Goal: Task Accomplishment & Management: Manage account settings

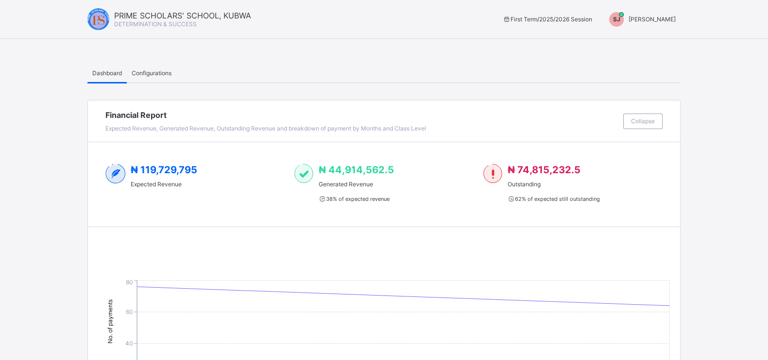
click at [675, 19] on span "SHORKA JOEL" at bounding box center [652, 19] width 47 height 7
click at [634, 39] on span "Switch to Admin View" at bounding box center [639, 41] width 74 height 11
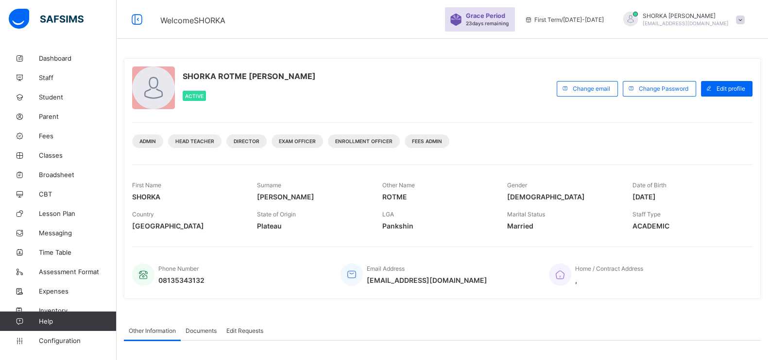
click at [745, 18] on div at bounding box center [740, 19] width 9 height 7
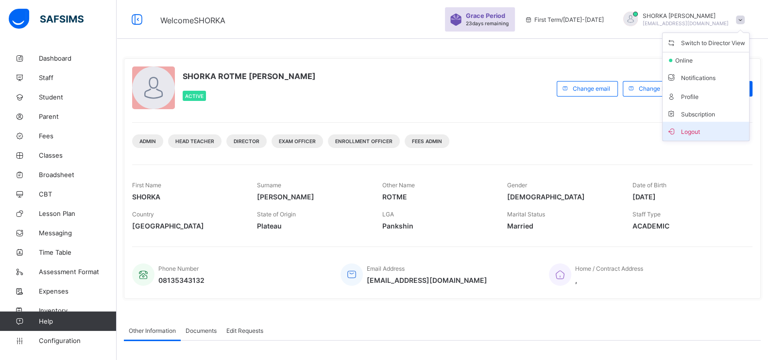
click at [721, 130] on span "Logout" at bounding box center [705, 131] width 79 height 11
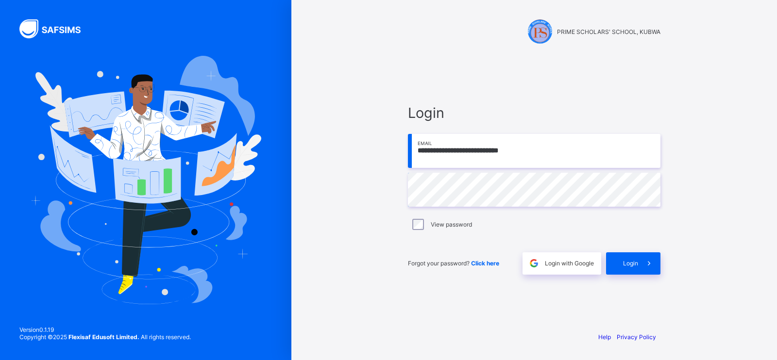
click at [588, 152] on input "**********" at bounding box center [534, 151] width 253 height 34
type input "**********"
click at [632, 256] on div "Login" at bounding box center [633, 264] width 54 height 22
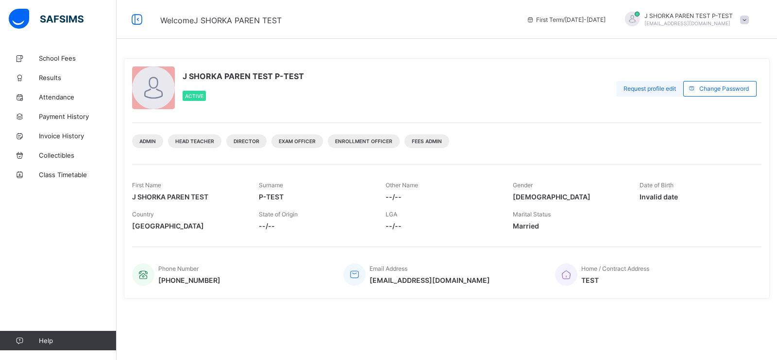
click at [659, 91] on span "Request profile edit" at bounding box center [650, 88] width 52 height 7
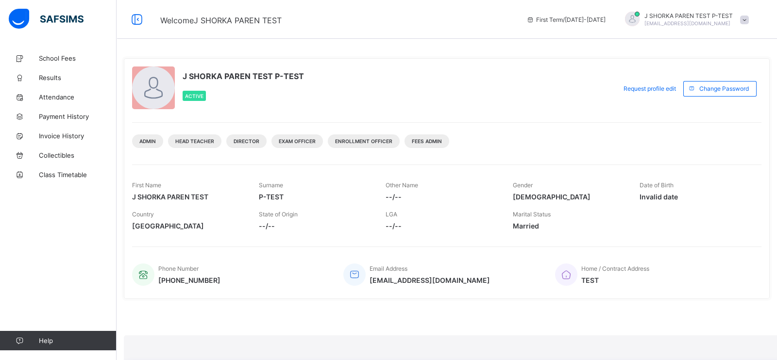
type input "**********"
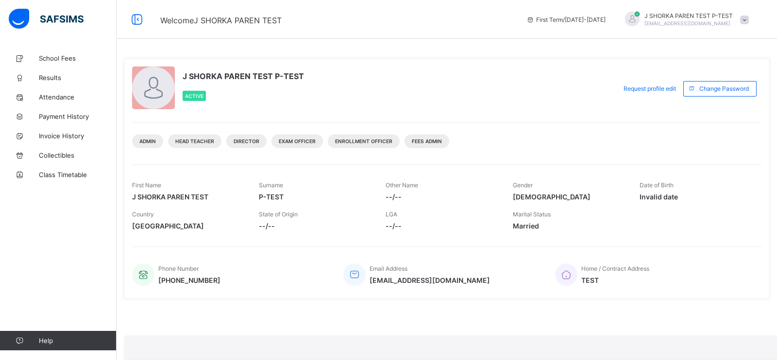
type input "*"
type input "**"
type input "***"
type input "****"
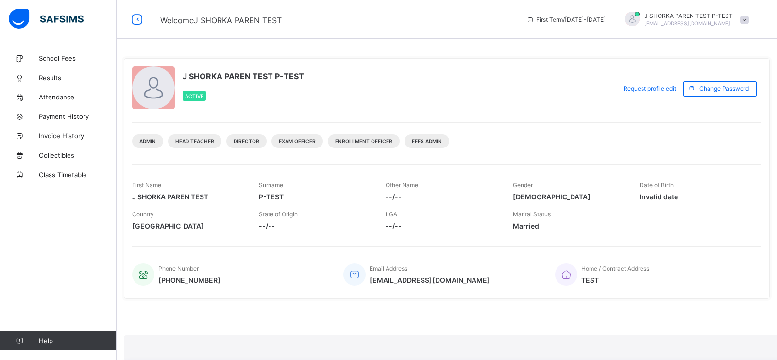
scroll to position [234, 0]
type input "****"
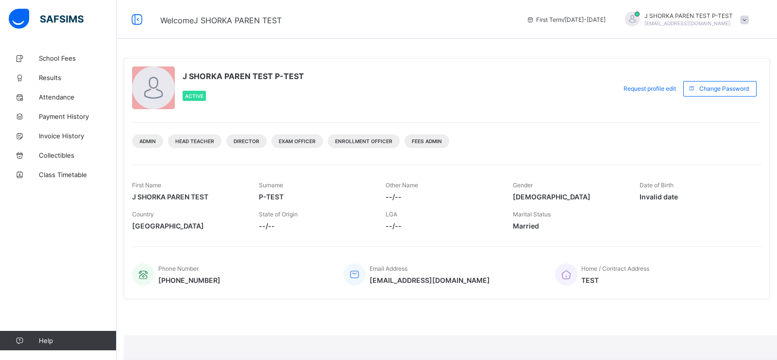
drag, startPoint x: 576, startPoint y: 256, endPoint x: 576, endPoint y: 250, distance: 6.3
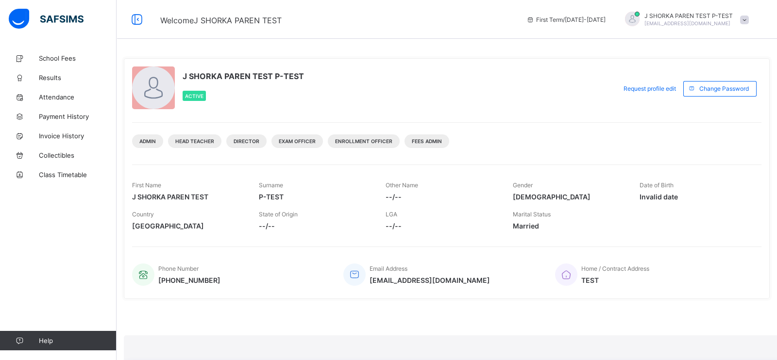
scroll to position [145, 0]
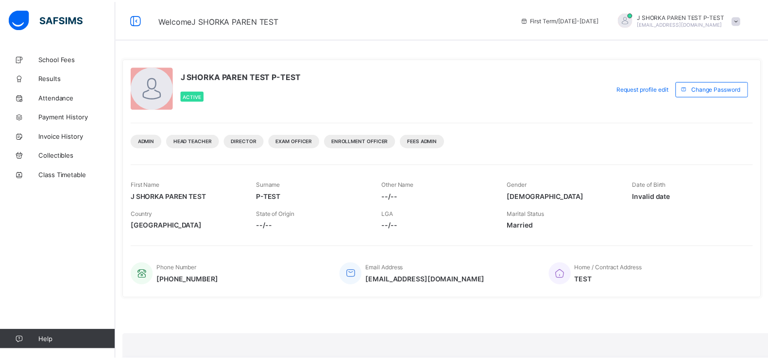
scroll to position [332, 0]
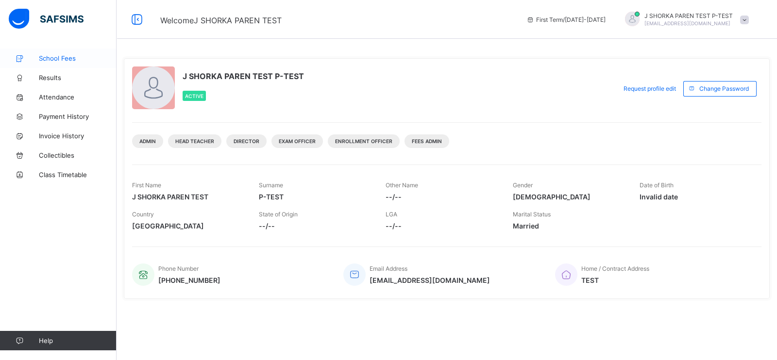
click at [70, 61] on span "School Fees" at bounding box center [78, 58] width 78 height 8
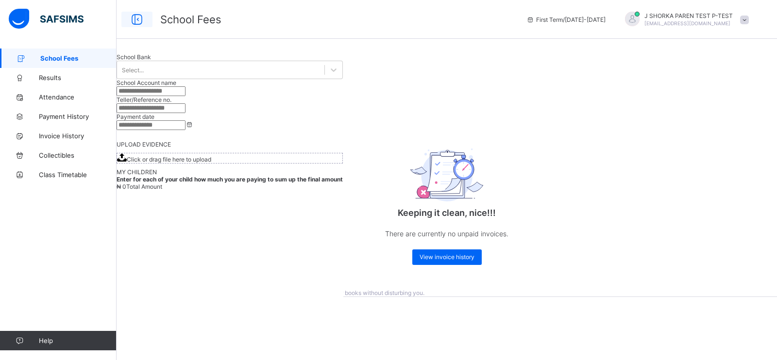
click at [139, 20] on icon at bounding box center [137, 20] width 17 height 14
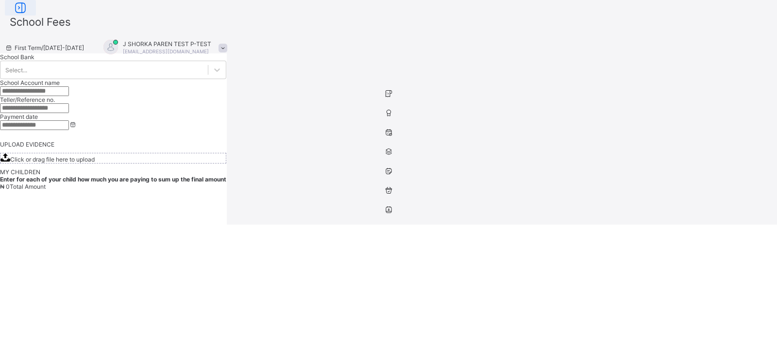
click at [29, 15] on icon at bounding box center [20, 8] width 17 height 14
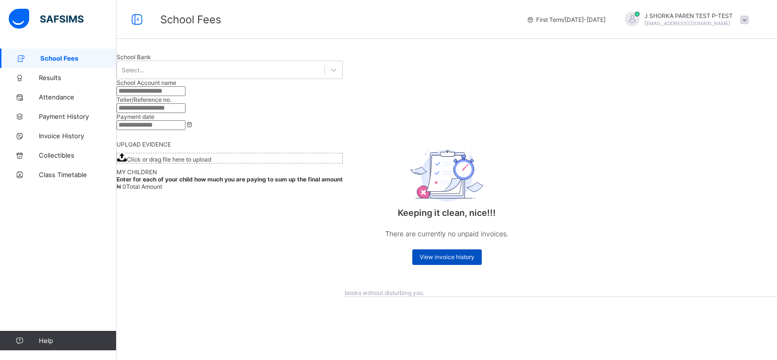
click at [455, 261] on span "View invoice history" at bounding box center [447, 257] width 55 height 7
click at [743, 19] on span at bounding box center [744, 20] width 9 height 9
click at [45, 79] on span "Results" at bounding box center [78, 78] width 78 height 8
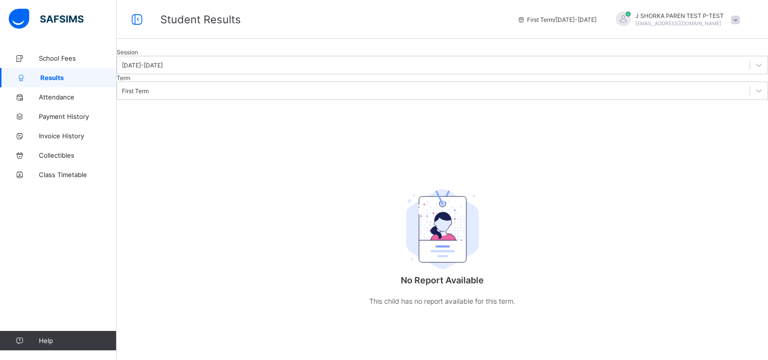
click at [255, 49] on div at bounding box center [442, 49] width 651 height 0
click at [389, 49] on div at bounding box center [442, 49] width 651 height 0
click at [252, 49] on div at bounding box center [442, 49] width 651 height 0
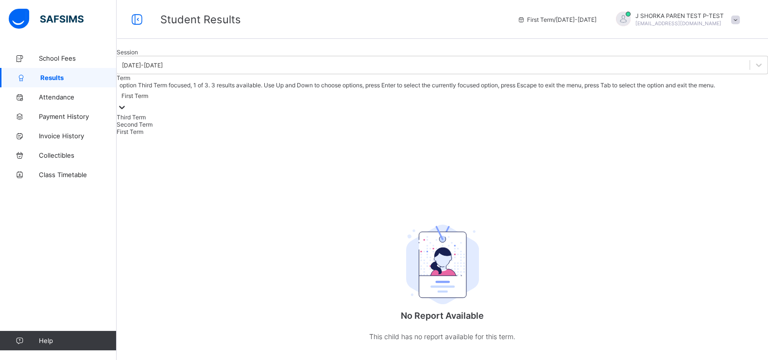
click at [148, 100] on div "First Term" at bounding box center [134, 95] width 27 height 7
click at [290, 128] on div "Second Term" at bounding box center [442, 124] width 651 height 7
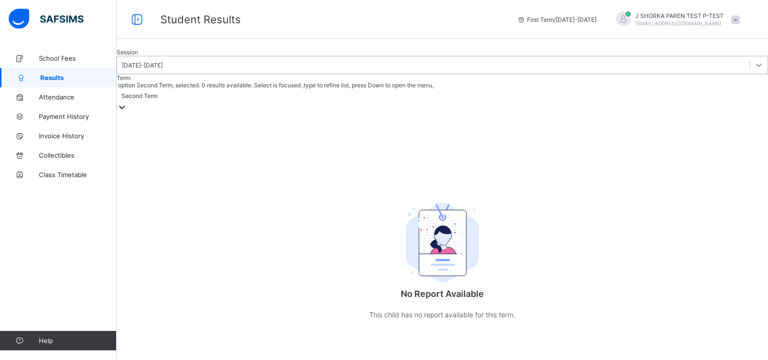
click at [750, 74] on div at bounding box center [758, 64] width 17 height 17
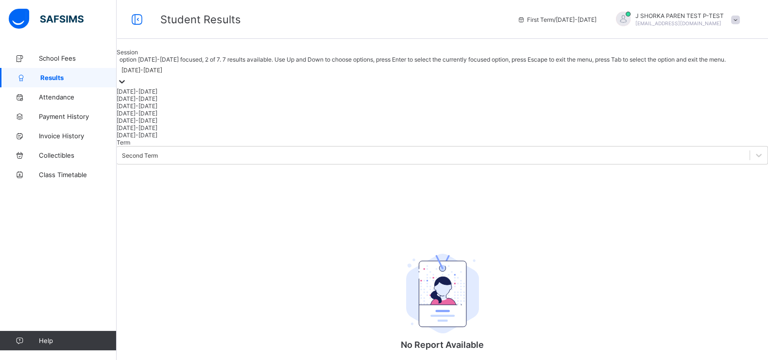
click at [166, 102] on div "2024-2025" at bounding box center [442, 98] width 651 height 7
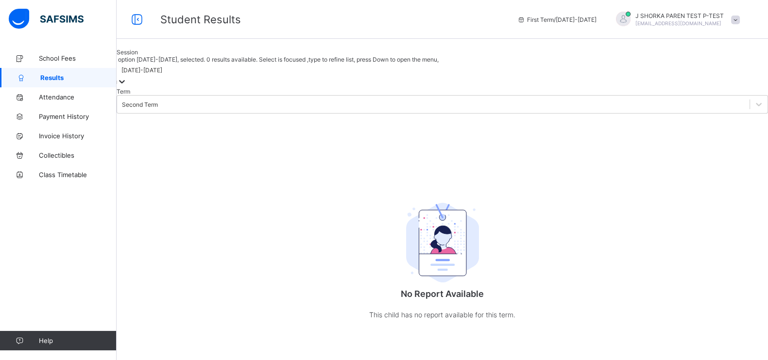
click at [256, 49] on div at bounding box center [442, 49] width 651 height 0
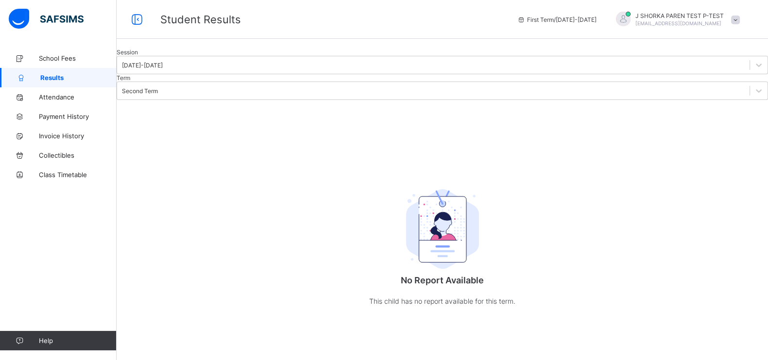
drag, startPoint x: 351, startPoint y: 77, endPoint x: 278, endPoint y: 86, distance: 73.9
click at [350, 49] on div at bounding box center [442, 49] width 651 height 0
click at [66, 96] on span "Attendance" at bounding box center [78, 97] width 78 height 8
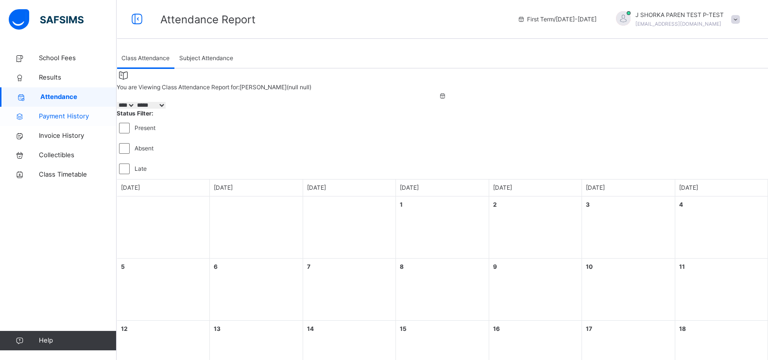
click at [78, 117] on span "Payment History" at bounding box center [78, 117] width 78 height 10
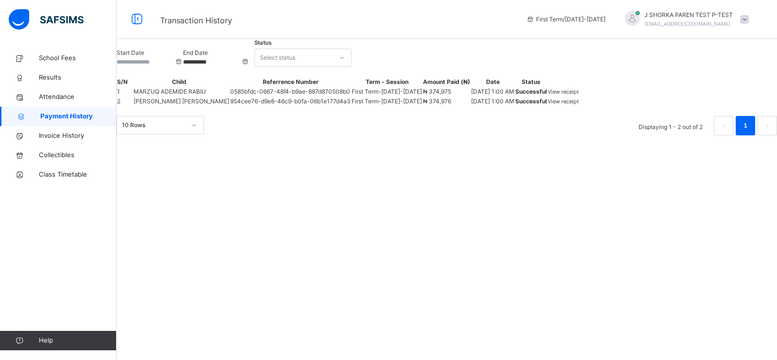
click at [579, 95] on span "View receipt" at bounding box center [563, 91] width 31 height 7
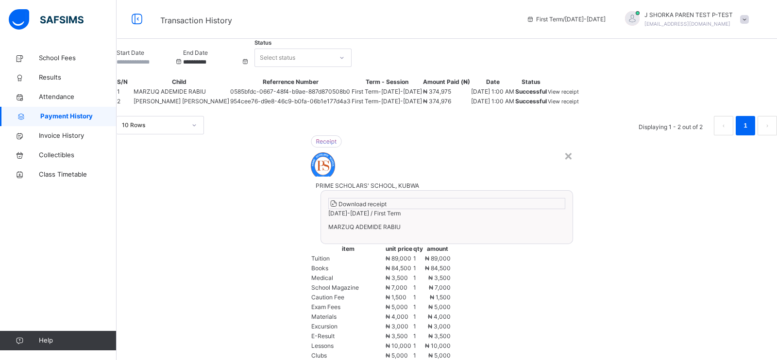
click at [387, 201] on span "Download receipt" at bounding box center [363, 204] width 48 height 7
click at [564, 145] on div "×" at bounding box center [568, 155] width 9 height 20
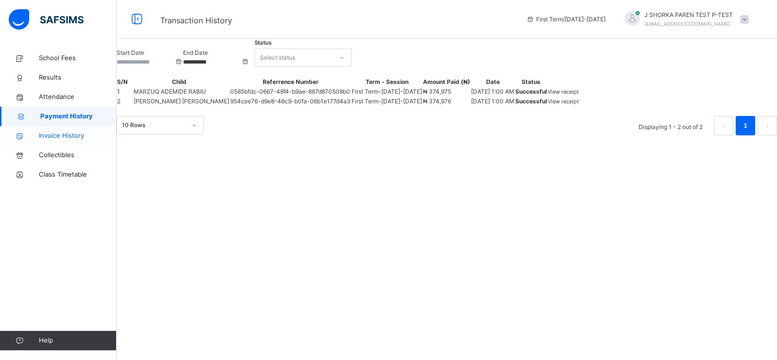
click at [73, 138] on span "Invoice History" at bounding box center [78, 136] width 78 height 10
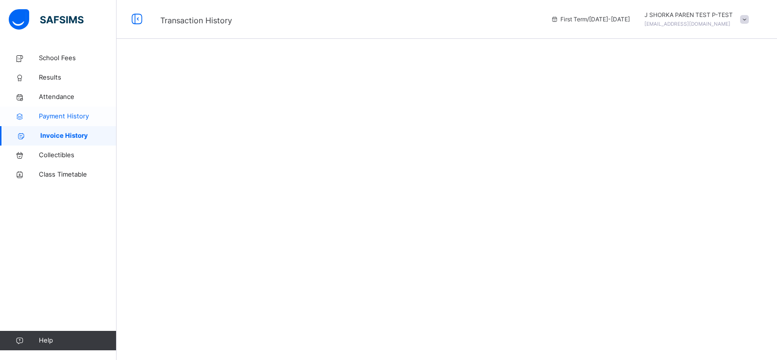
click at [72, 115] on span "Payment History" at bounding box center [78, 117] width 78 height 10
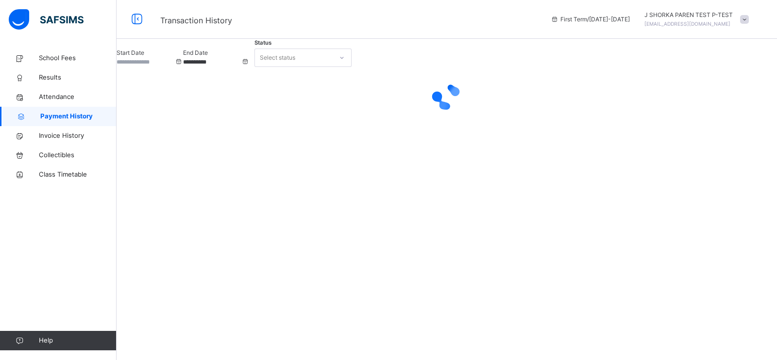
click at [345, 63] on icon at bounding box center [342, 58] width 6 height 10
click at [345, 84] on icon at bounding box center [342, 84] width 6 height 10
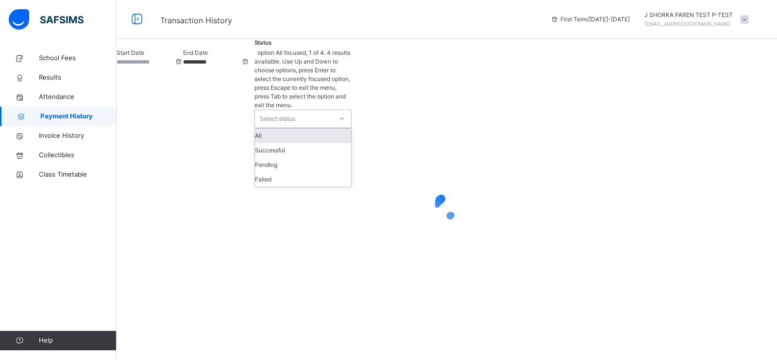
click at [345, 114] on icon at bounding box center [342, 119] width 6 height 10
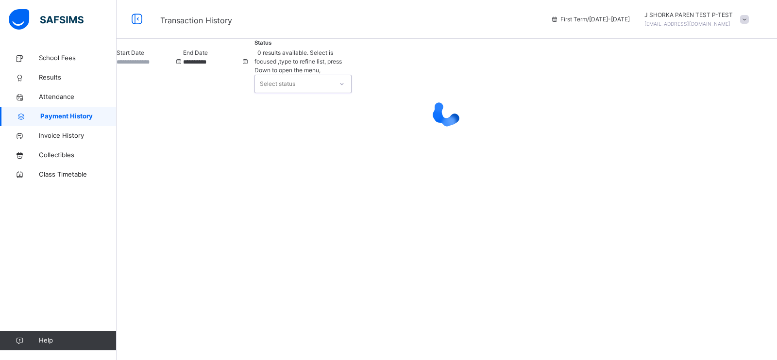
click at [345, 84] on icon at bounding box center [342, 84] width 6 height 10
click at [48, 141] on link "Invoice History" at bounding box center [58, 135] width 117 height 19
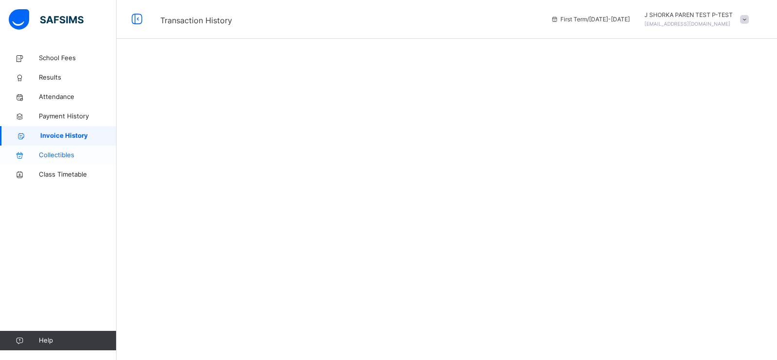
click at [61, 156] on span "Collectibles" at bounding box center [78, 156] width 78 height 10
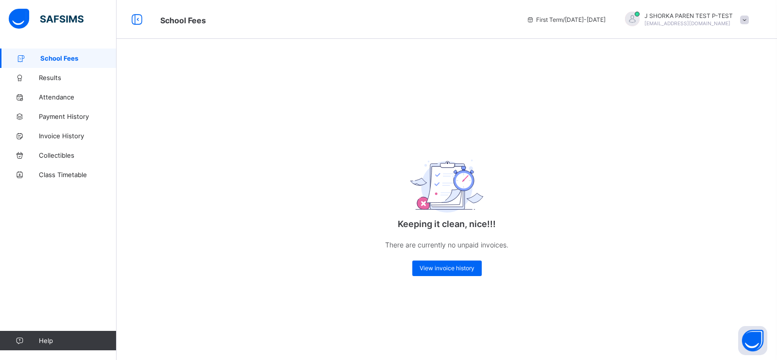
click at [454, 255] on div "Keeping it clean, nice!!! There are currently no unpaid invoices. View invoice …" at bounding box center [447, 209] width 194 height 153
click at [454, 271] on span "View invoice history" at bounding box center [447, 268] width 55 height 7
click at [450, 273] on div "View invoice history" at bounding box center [446, 269] width 69 height 16
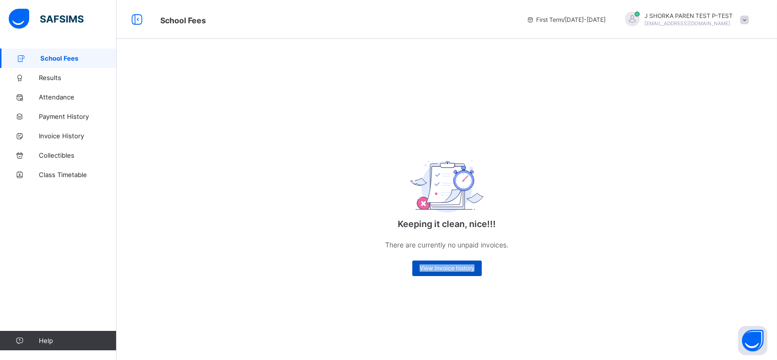
click at [450, 273] on div "View invoice history" at bounding box center [446, 269] width 69 height 16
click at [56, 85] on link "Results" at bounding box center [58, 77] width 117 height 19
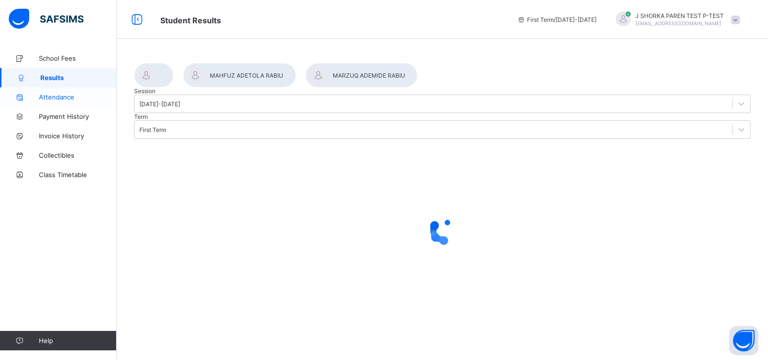
click at [56, 101] on link "Attendance" at bounding box center [58, 96] width 117 height 19
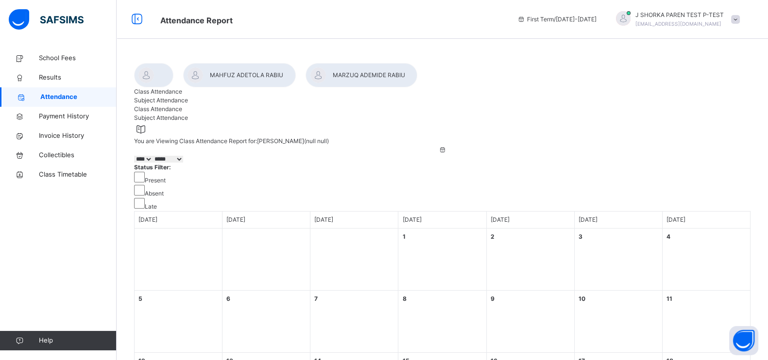
click at [232, 105] on div "Subject Attendance" at bounding box center [442, 100] width 616 height 9
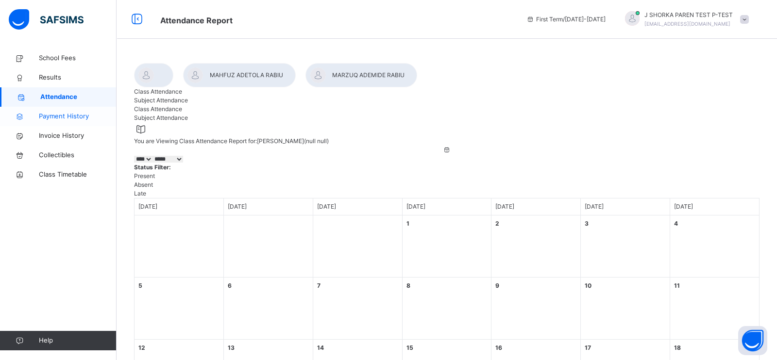
click at [57, 118] on span "Payment History" at bounding box center [78, 117] width 78 height 10
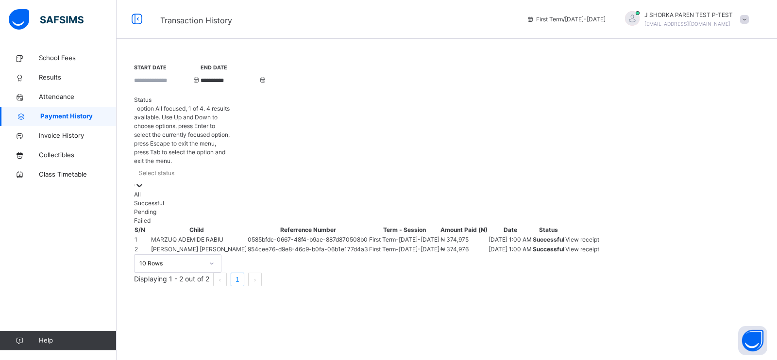
click at [231, 166] on div "Select status" at bounding box center [182, 173] width 97 height 15
click at [231, 199] on div "Successful" at bounding box center [182, 203] width 97 height 9
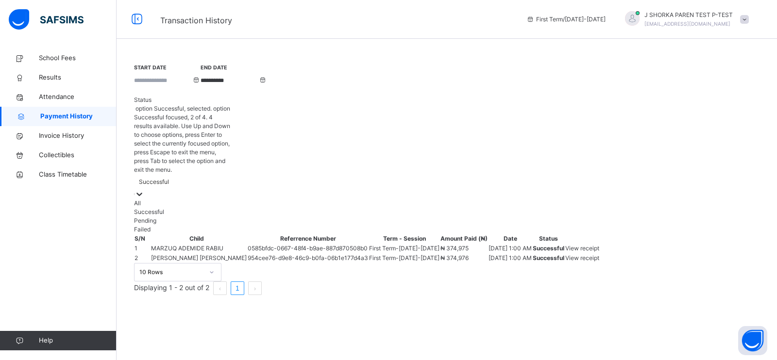
click at [144, 189] on icon at bounding box center [140, 194] width 10 height 10
click at [231, 217] on div "Pending" at bounding box center [182, 221] width 97 height 9
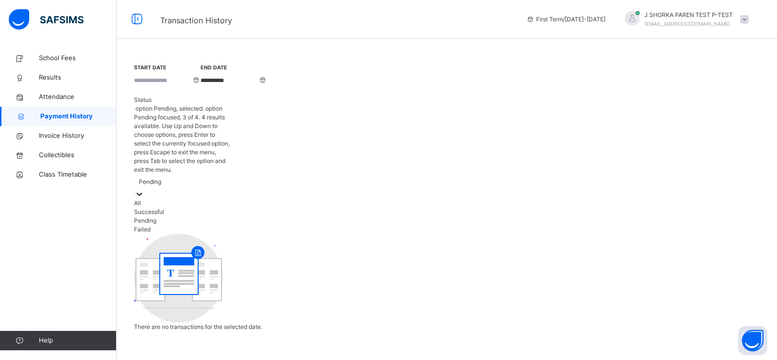
click at [144, 189] on div at bounding box center [140, 194] width 10 height 10
click at [231, 225] on div "Failed" at bounding box center [182, 229] width 97 height 9
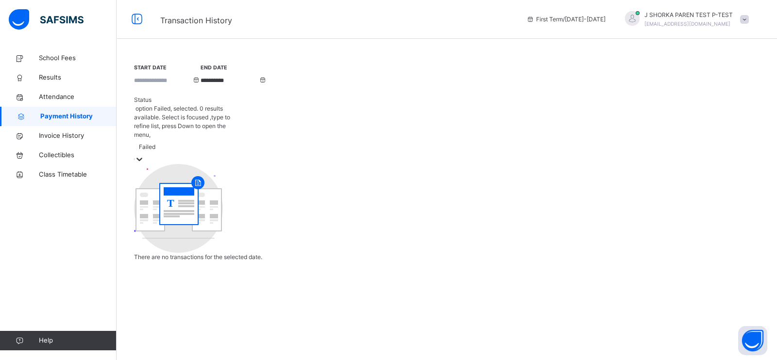
click at [144, 154] on div at bounding box center [140, 159] width 10 height 10
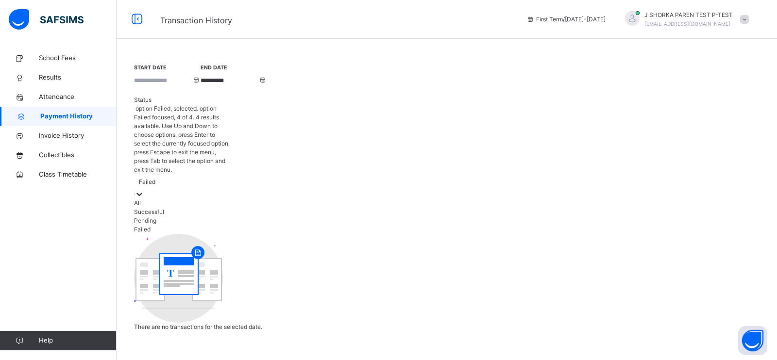
click at [601, 92] on div "**********" at bounding box center [447, 148] width 626 height 171
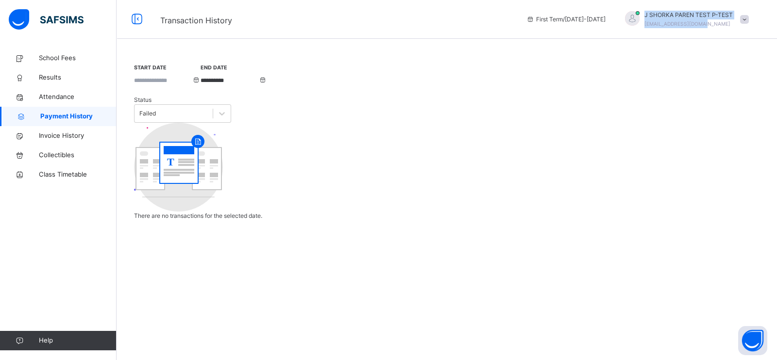
drag, startPoint x: 709, startPoint y: 23, endPoint x: 642, endPoint y: 24, distance: 67.0
click at [642, 24] on div "J SHORKA PAREN TEST P-TEST jshorka@thevoicef.org" at bounding box center [684, 19] width 138 height 17
drag, startPoint x: 641, startPoint y: 137, endPoint x: 648, endPoint y: 86, distance: 51.4
click at [639, 128] on div "**********" at bounding box center [447, 141] width 626 height 157
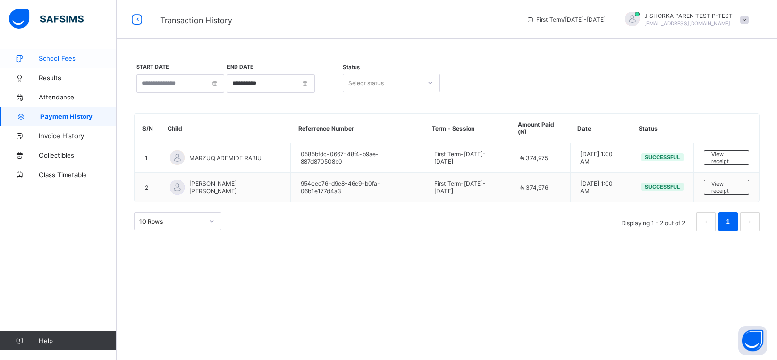
click at [58, 59] on span "School Fees" at bounding box center [78, 58] width 78 height 8
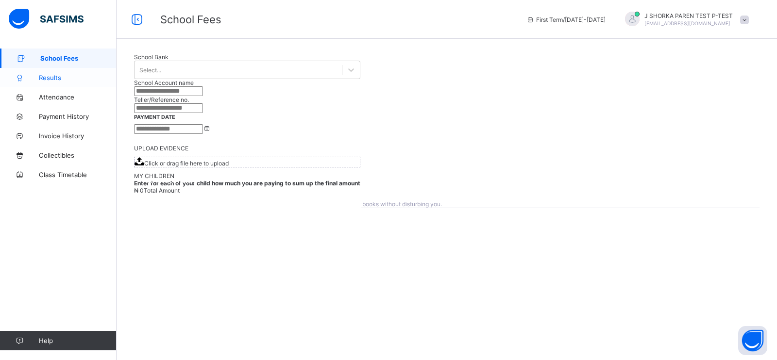
click at [59, 76] on span "Results" at bounding box center [78, 78] width 78 height 8
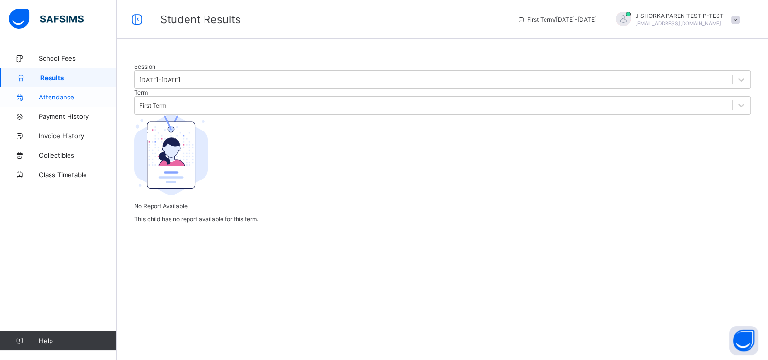
click at [66, 96] on span "Attendance" at bounding box center [78, 97] width 78 height 8
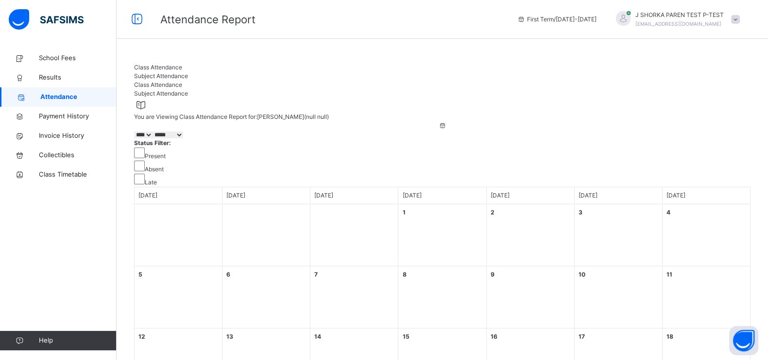
click at [153, 63] on div at bounding box center [442, 63] width 616 height 0
click at [139, 63] on div at bounding box center [442, 63] width 616 height 0
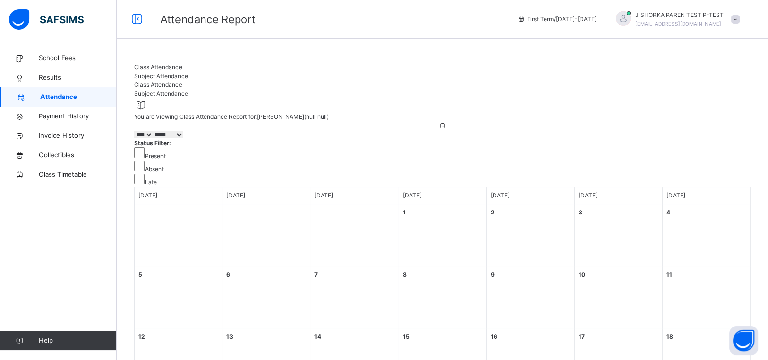
click at [139, 63] on div at bounding box center [442, 63] width 616 height 0
click at [159, 63] on div at bounding box center [442, 63] width 616 height 0
click at [45, 175] on span "Class Timetable" at bounding box center [78, 175] width 78 height 10
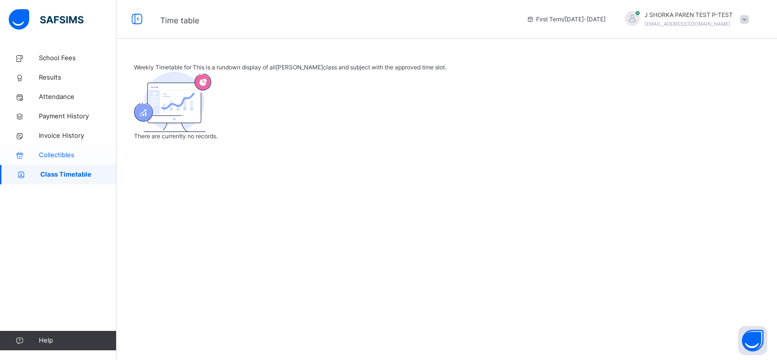
click at [55, 154] on span "Collectibles" at bounding box center [78, 156] width 78 height 10
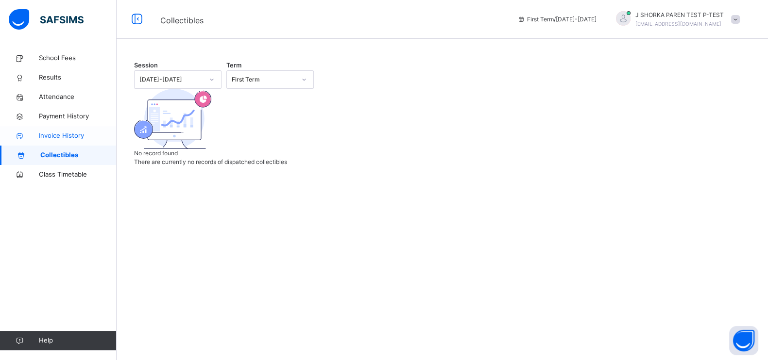
click at [59, 134] on span "Invoice History" at bounding box center [78, 136] width 78 height 10
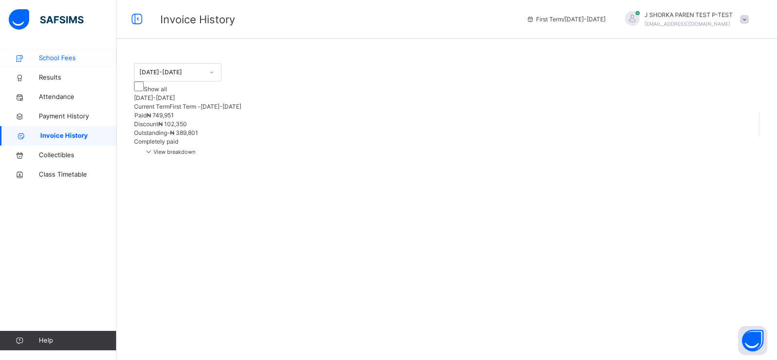
click at [67, 62] on span "School Fees" at bounding box center [78, 58] width 78 height 10
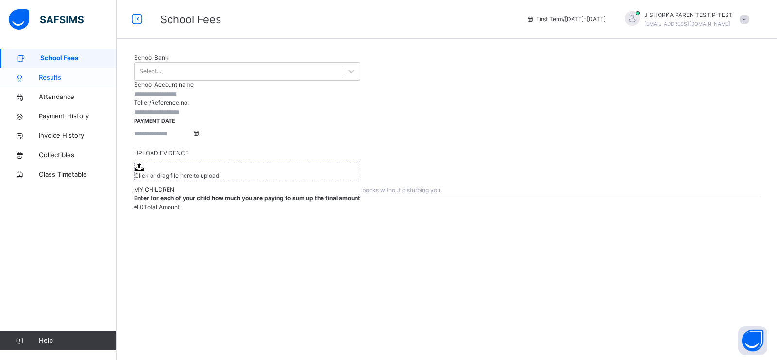
click at [62, 76] on span "Results" at bounding box center [78, 78] width 78 height 10
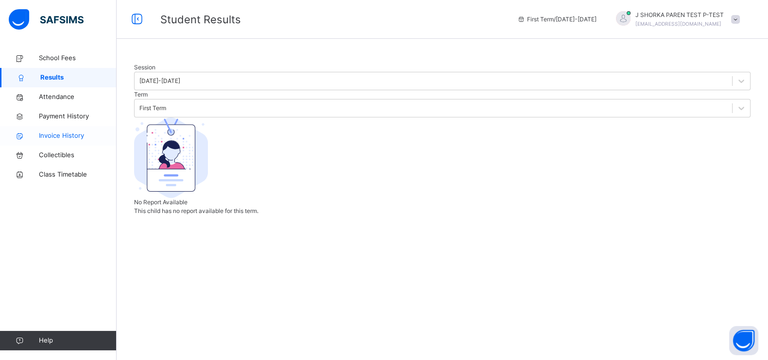
click at [63, 139] on span "Invoice History" at bounding box center [78, 136] width 78 height 10
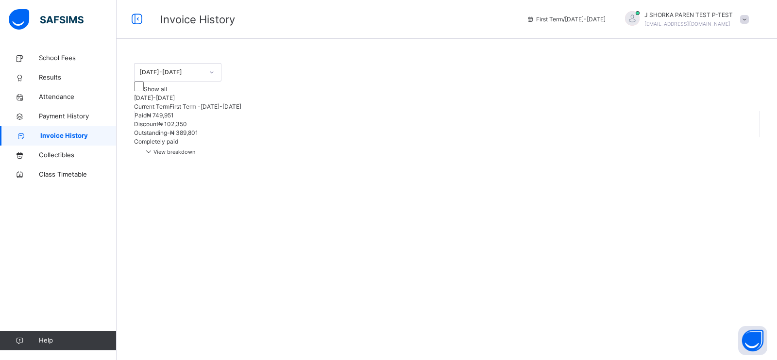
click at [195, 155] on span "View breakdown" at bounding box center [169, 152] width 51 height 7
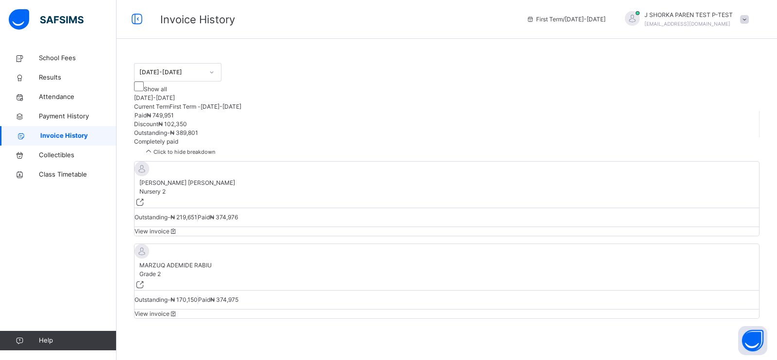
click at [178, 310] on span "View invoice" at bounding box center [156, 313] width 43 height 7
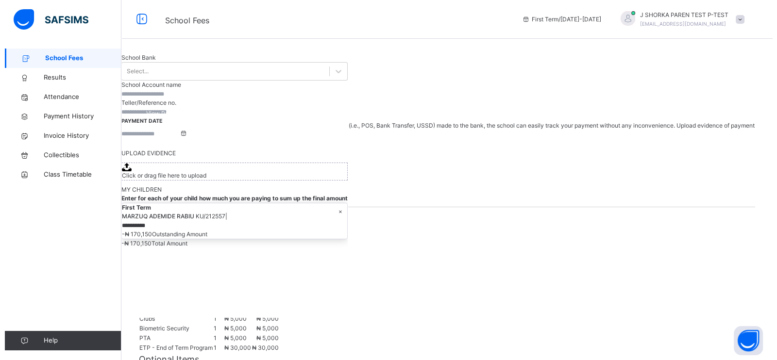
scroll to position [60, 0]
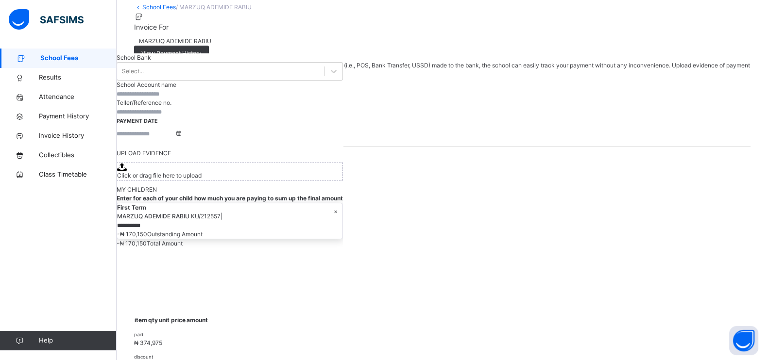
drag, startPoint x: 716, startPoint y: 56, endPoint x: 676, endPoint y: 71, distance: 42.4
click at [202, 56] on span "View Payment History" at bounding box center [171, 53] width 60 height 9
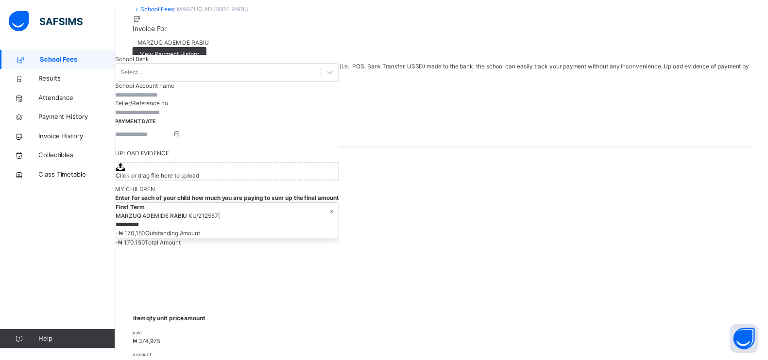
scroll to position [0, 0]
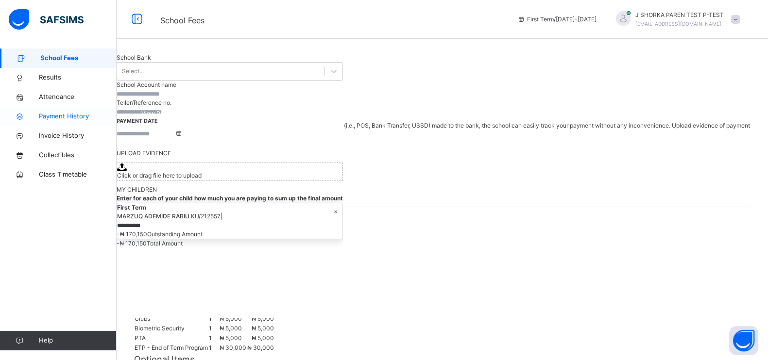
click at [61, 115] on span "Payment History" at bounding box center [78, 117] width 78 height 10
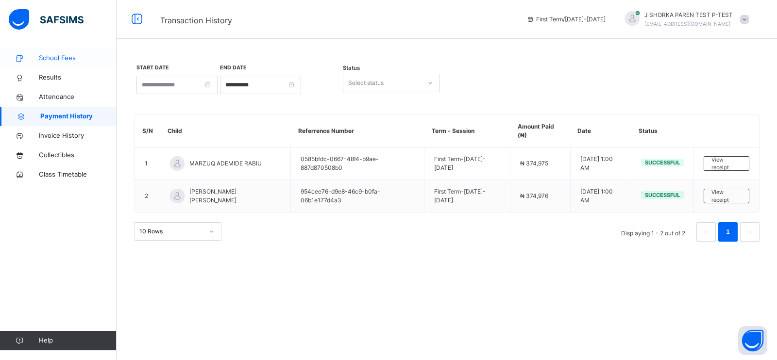
click at [80, 59] on span "School Fees" at bounding box center [78, 58] width 78 height 10
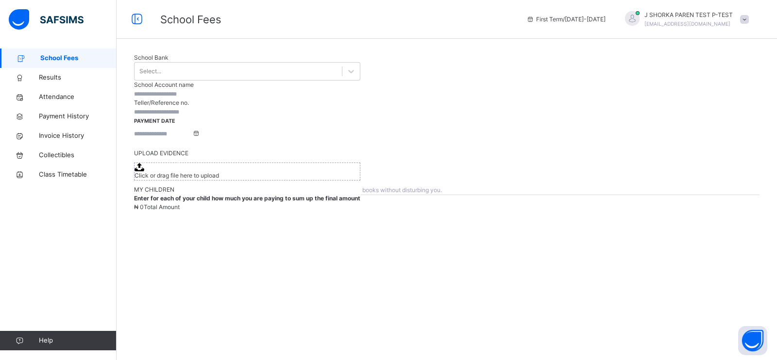
click at [204, 172] on div "View invoice history" at bounding box center [168, 165] width 69 height 16
click at [58, 81] on span "Results" at bounding box center [78, 78] width 78 height 10
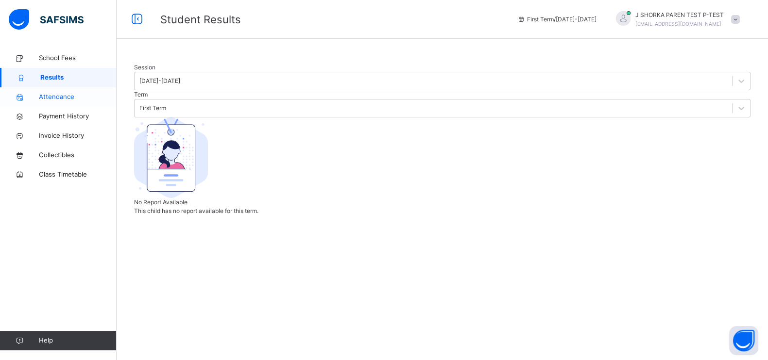
click at [57, 96] on span "Attendance" at bounding box center [78, 97] width 78 height 10
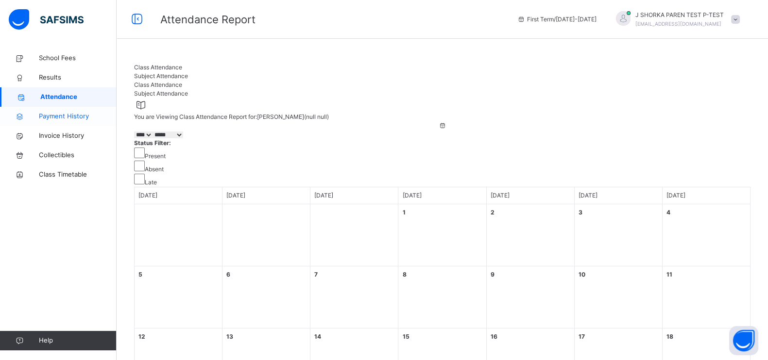
click at [55, 116] on span "Payment History" at bounding box center [78, 117] width 78 height 10
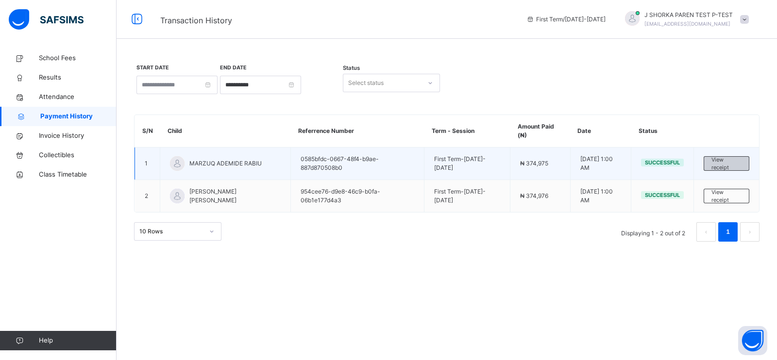
click at [724, 166] on span "View receipt" at bounding box center [727, 164] width 30 height 16
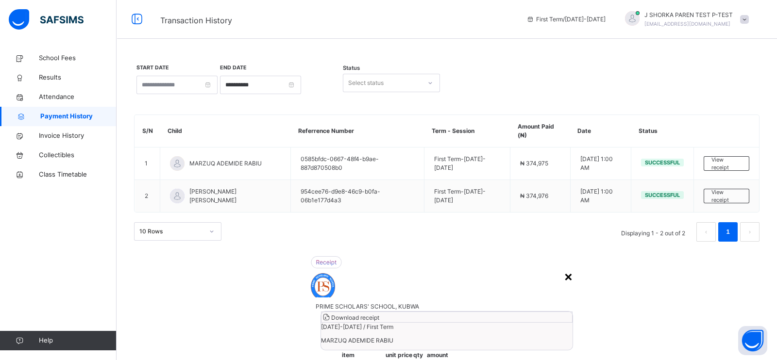
click at [564, 266] on div "×" at bounding box center [568, 276] width 9 height 20
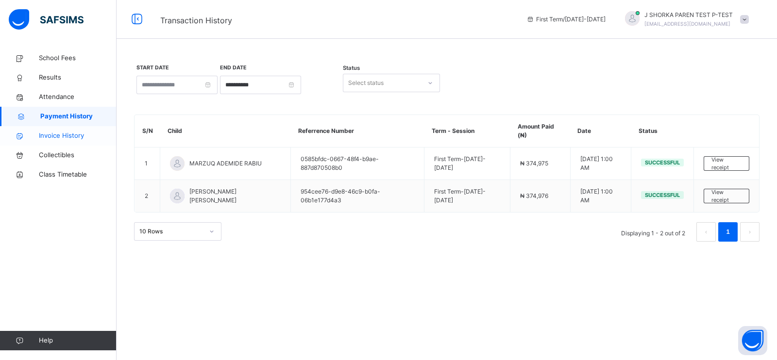
click at [56, 137] on span "Invoice History" at bounding box center [78, 136] width 78 height 10
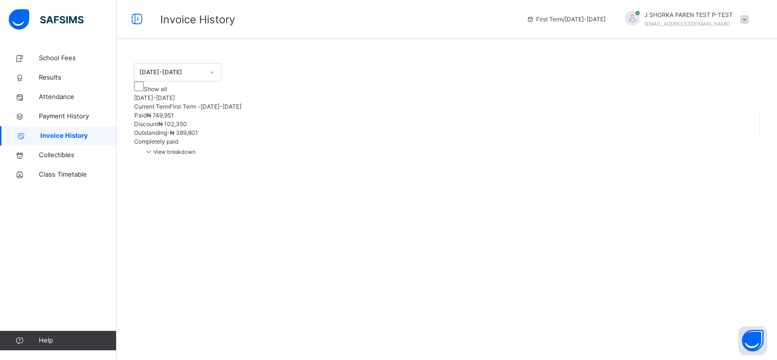
click at [178, 145] on span "Completely paid" at bounding box center [156, 141] width 44 height 7
click at [195, 155] on span "View breakdown" at bounding box center [169, 152] width 51 height 7
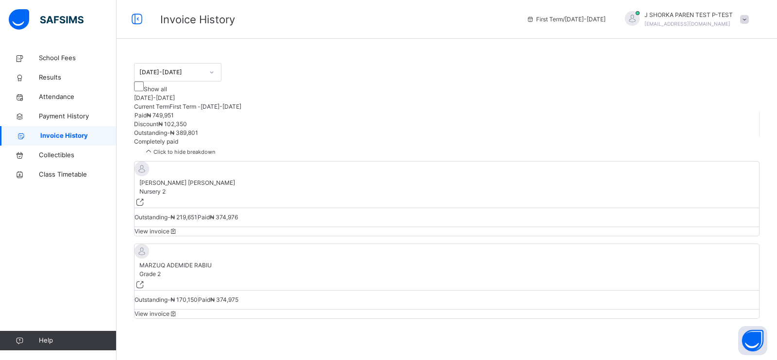
click at [145, 280] on icon at bounding box center [140, 285] width 11 height 10
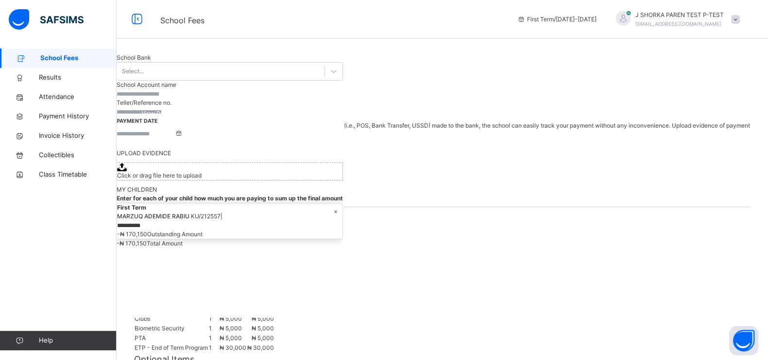
click at [187, 151] on span "Record Payment" at bounding box center [164, 146] width 45 height 9
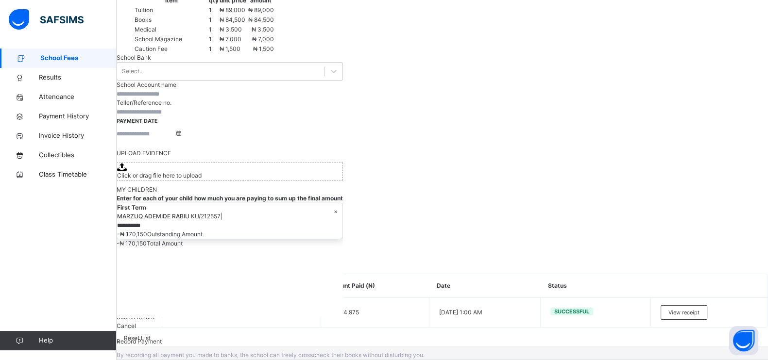
scroll to position [167, 0]
click at [175, 222] on input "currency" at bounding box center [146, 226] width 58 height 9
click at [147, 247] on span "-₦ 170,150" at bounding box center [132, 243] width 30 height 7
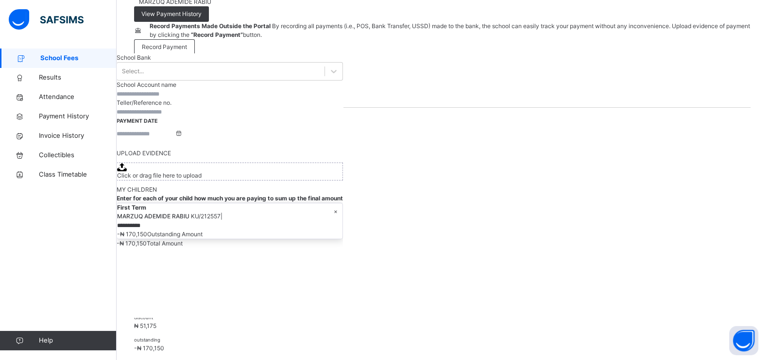
scroll to position [55, 0]
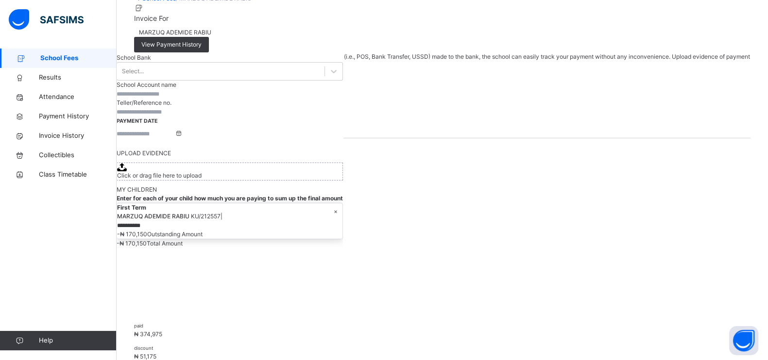
scroll to position [0, 0]
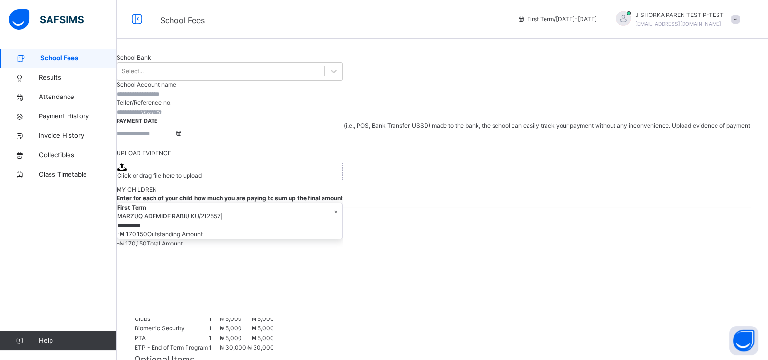
click at [740, 21] on span at bounding box center [735, 19] width 9 height 9
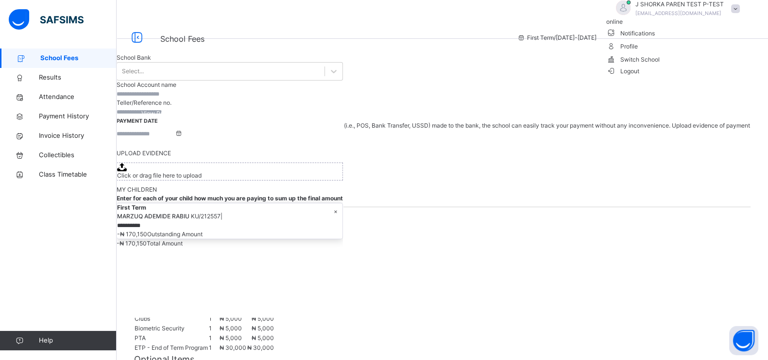
click at [640, 76] on span "Logout" at bounding box center [623, 71] width 34 height 10
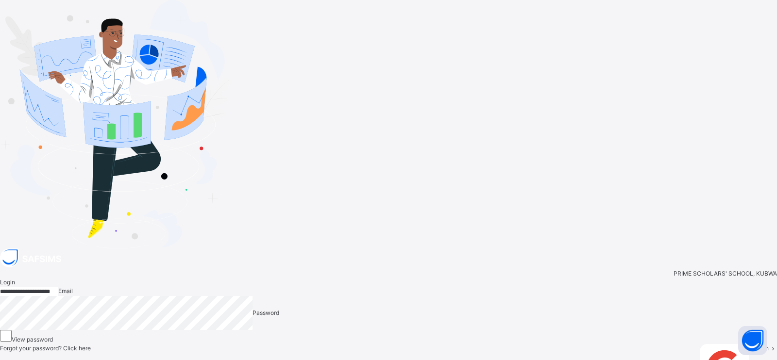
click at [58, 288] on input "**********" at bounding box center [29, 292] width 58 height 9
type input "**********"
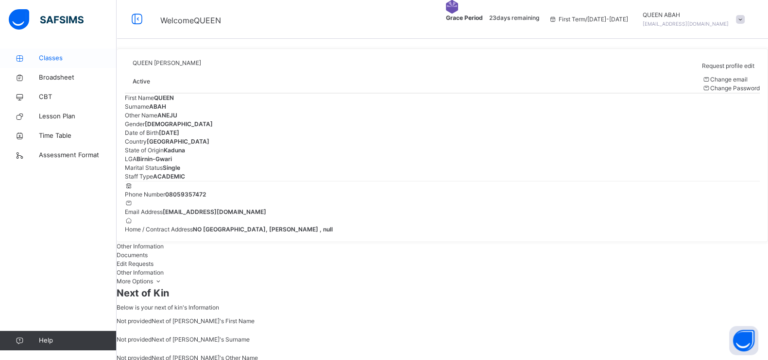
click at [56, 57] on span "Classes" at bounding box center [78, 58] width 78 height 10
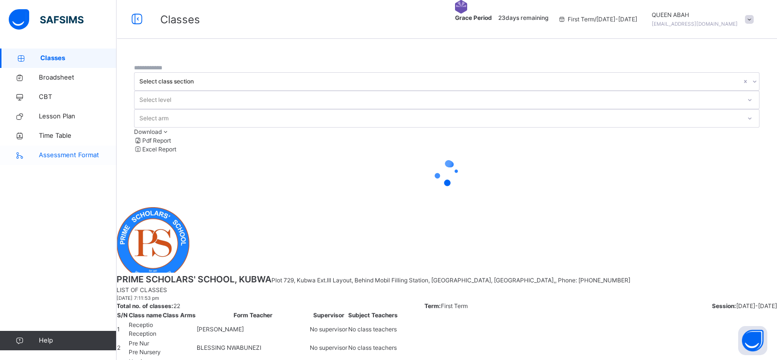
click at [61, 155] on span "Assessment Format" at bounding box center [78, 156] width 78 height 10
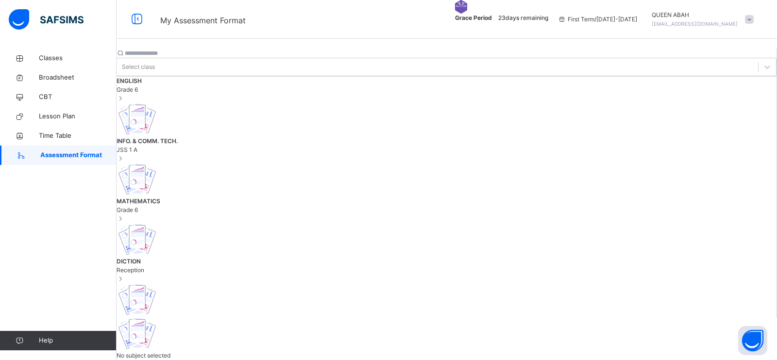
click at [175, 94] on span "Grade 6" at bounding box center [447, 89] width 660 height 9
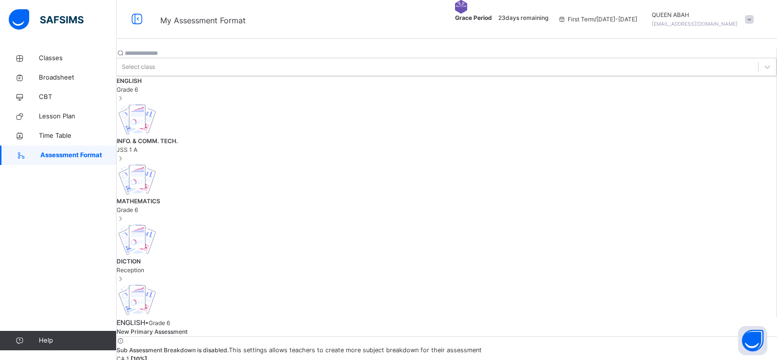
drag, startPoint x: 499, startPoint y: 145, endPoint x: 479, endPoint y: 144, distance: 19.5
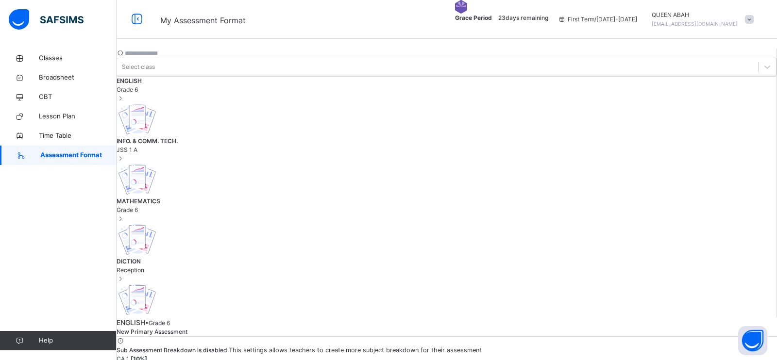
click at [147, 356] on b "[ 10 %]" at bounding box center [139, 359] width 17 height 7
click at [177, 266] on span "Reception" at bounding box center [447, 270] width 660 height 9
click at [65, 134] on span "Time Table" at bounding box center [78, 136] width 78 height 10
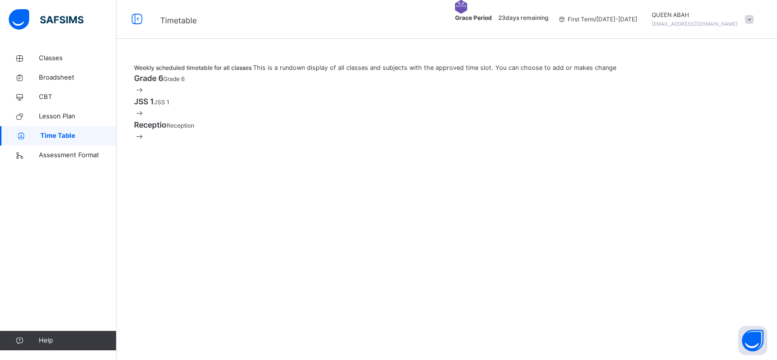
click at [163, 83] on span "Grade 6" at bounding box center [148, 78] width 29 height 10
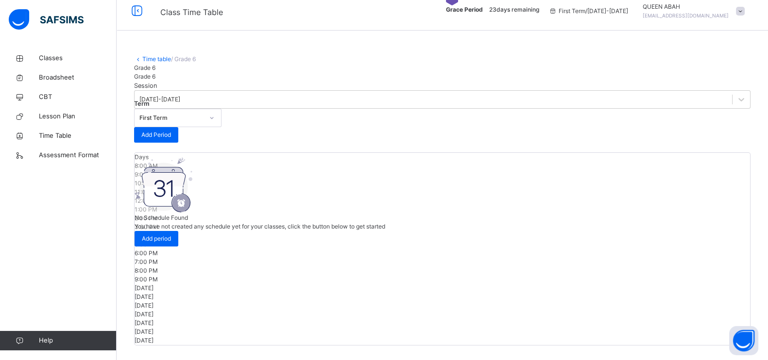
scroll to position [60, 0]
click at [231, 166] on div "No Schedule Found You have not created any schedule yet for your classes, click…" at bounding box center [260, 202] width 251 height 89
click at [54, 89] on link "CBT" at bounding box center [58, 96] width 117 height 19
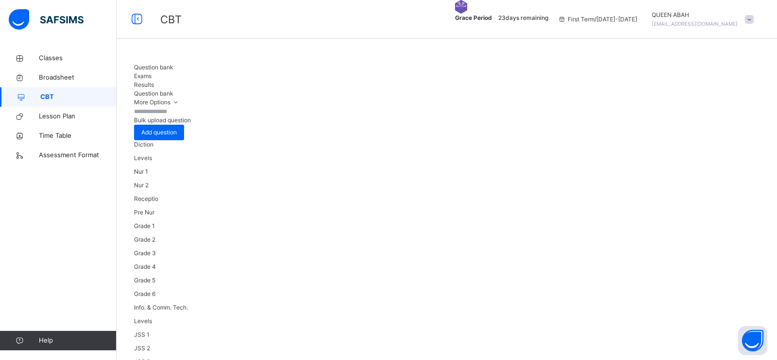
click at [152, 73] on span "Exams" at bounding box center [142, 75] width 17 height 7
click at [154, 81] on span "Results" at bounding box center [144, 84] width 20 height 7
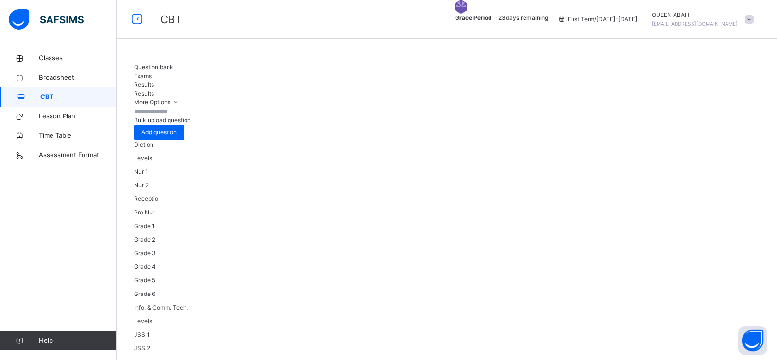
click at [157, 68] on span "Question bank" at bounding box center [153, 67] width 39 height 7
click at [63, 77] on span "Broadsheet" at bounding box center [78, 78] width 78 height 10
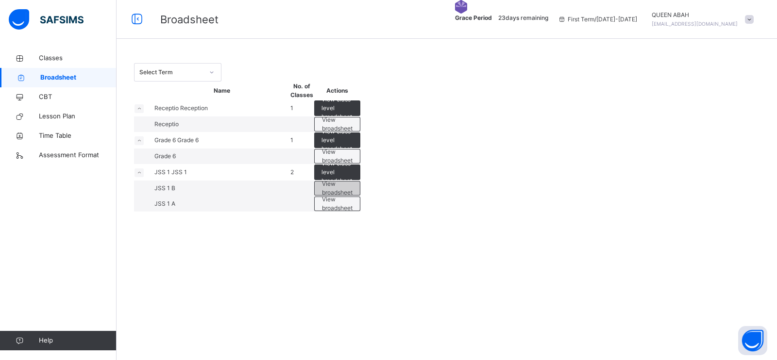
click at [353, 197] on span "View broadsheet" at bounding box center [337, 188] width 31 height 17
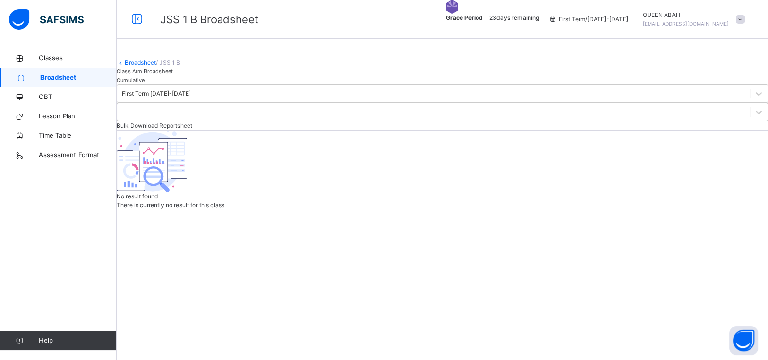
click at [145, 84] on span "Cumulative" at bounding box center [131, 80] width 28 height 7
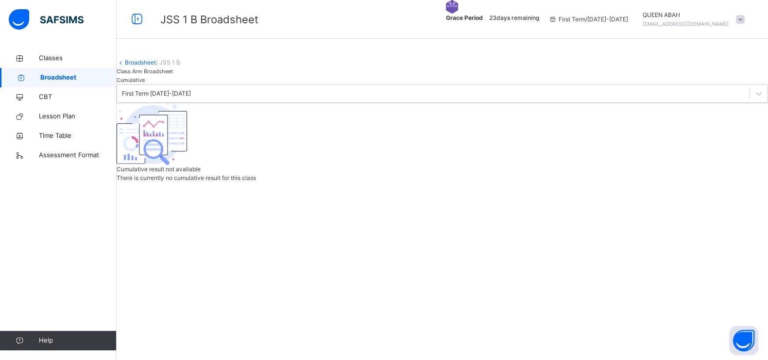
click at [51, 78] on span "Broadsheet" at bounding box center [78, 78] width 76 height 10
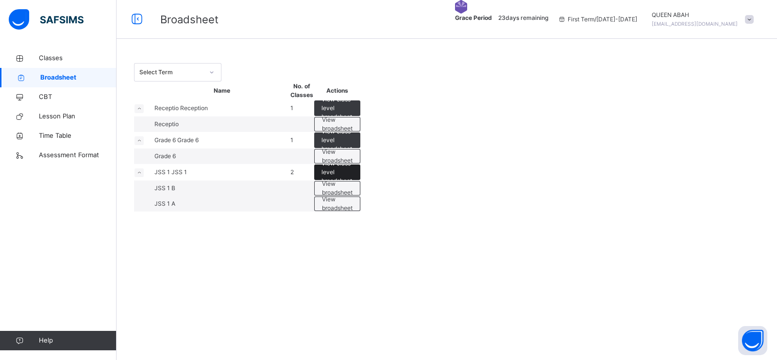
click at [353, 186] on span "View class level broadsheet" at bounding box center [338, 172] width 32 height 26
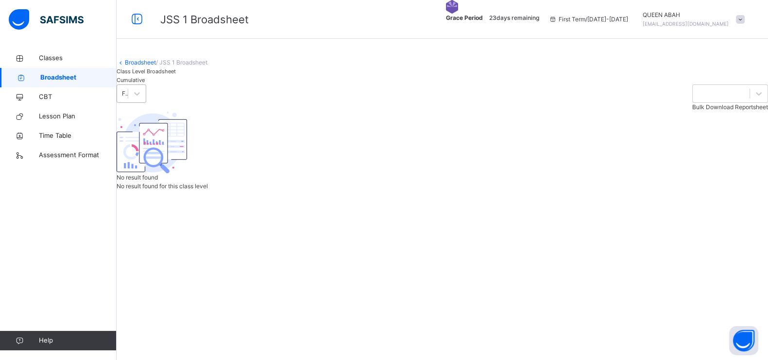
click at [129, 98] on div "First Term" at bounding box center [125, 93] width 7 height 9
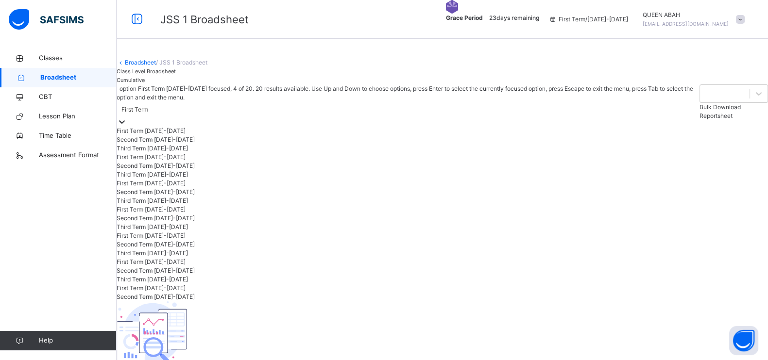
click at [67, 74] on span "Broadsheet" at bounding box center [78, 78] width 76 height 10
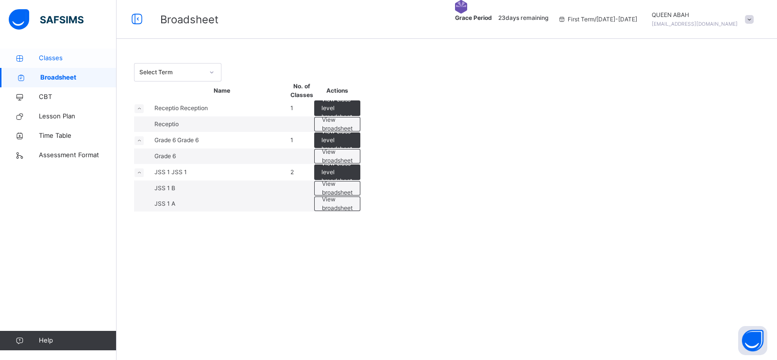
click at [60, 60] on span "Classes" at bounding box center [78, 58] width 78 height 10
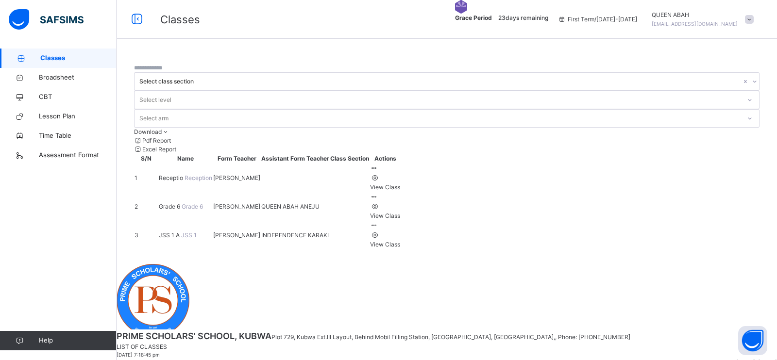
click at [400, 212] on div "View Class" at bounding box center [385, 216] width 30 height 9
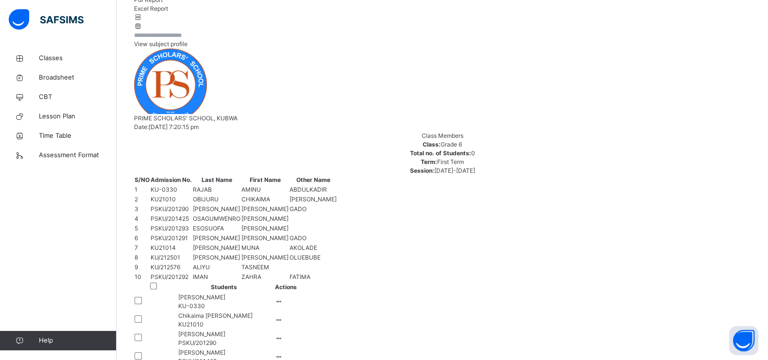
scroll to position [242, 0]
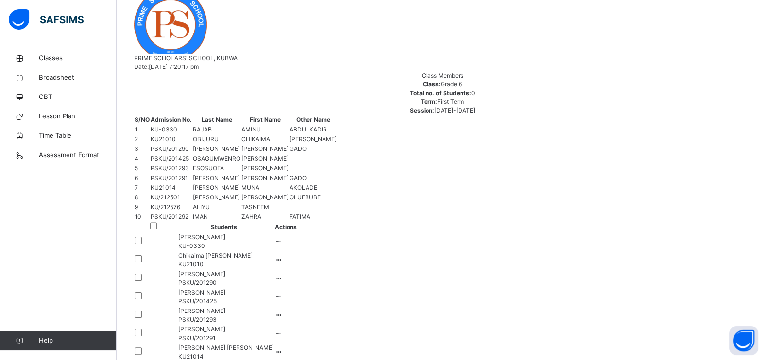
click at [283, 238] on icon at bounding box center [279, 241] width 8 height 7
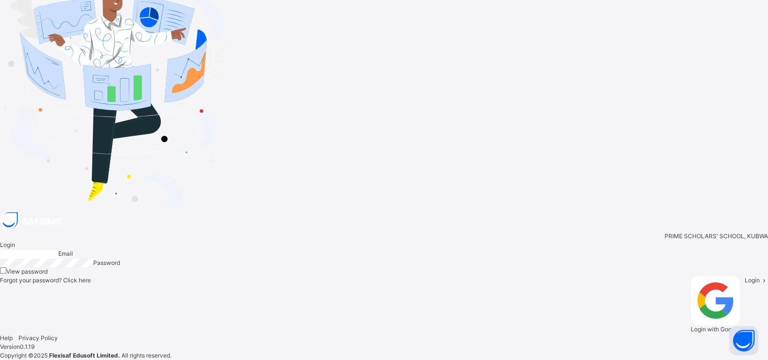
type input "**********"
